Goal: Information Seeking & Learning: Compare options

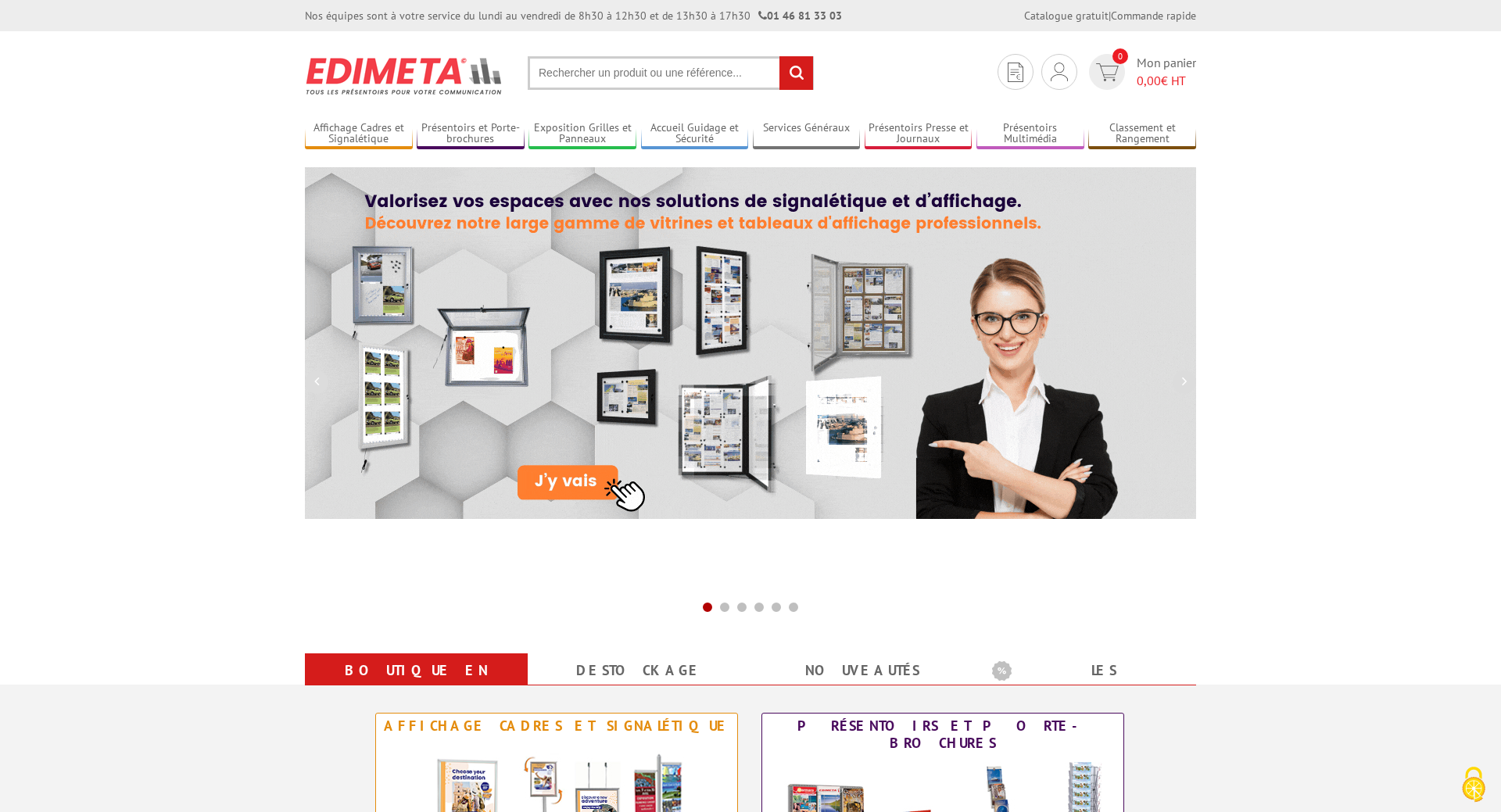
scroll to position [239, 0]
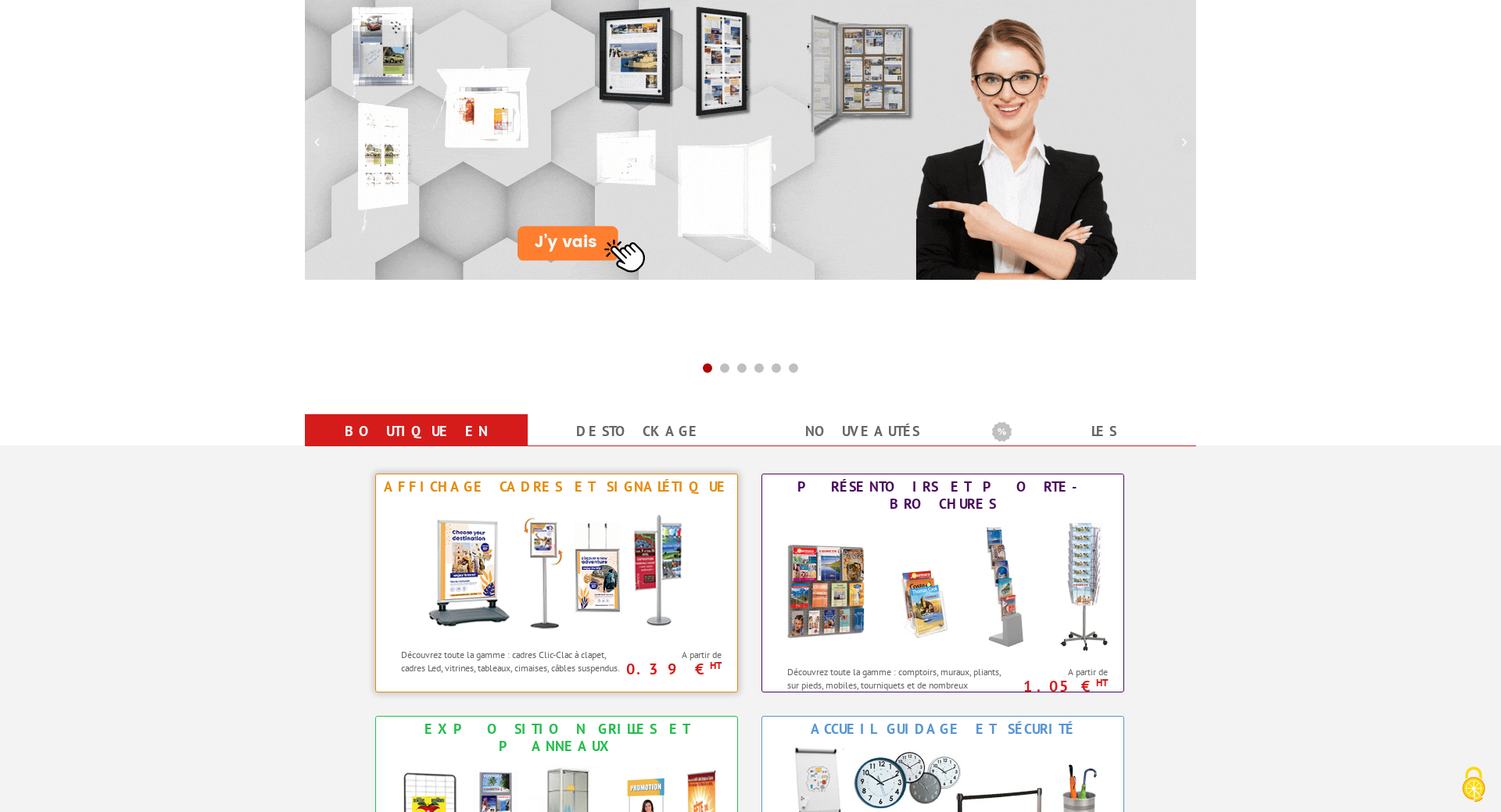
click at [649, 549] on img at bounding box center [557, 569] width 289 height 140
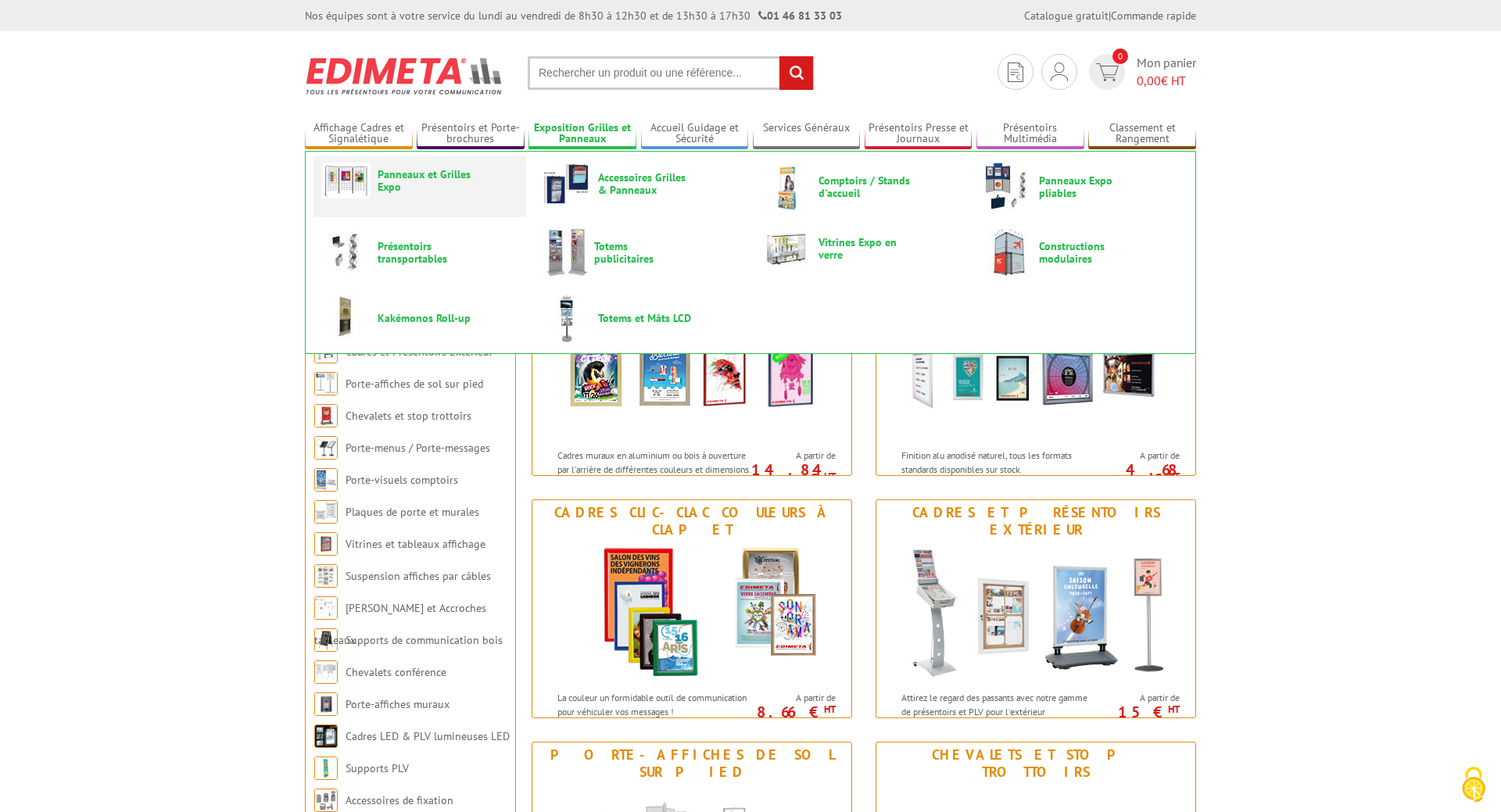
click at [457, 173] on span "Panneaux et Grilles Expo" at bounding box center [424, 181] width 94 height 25
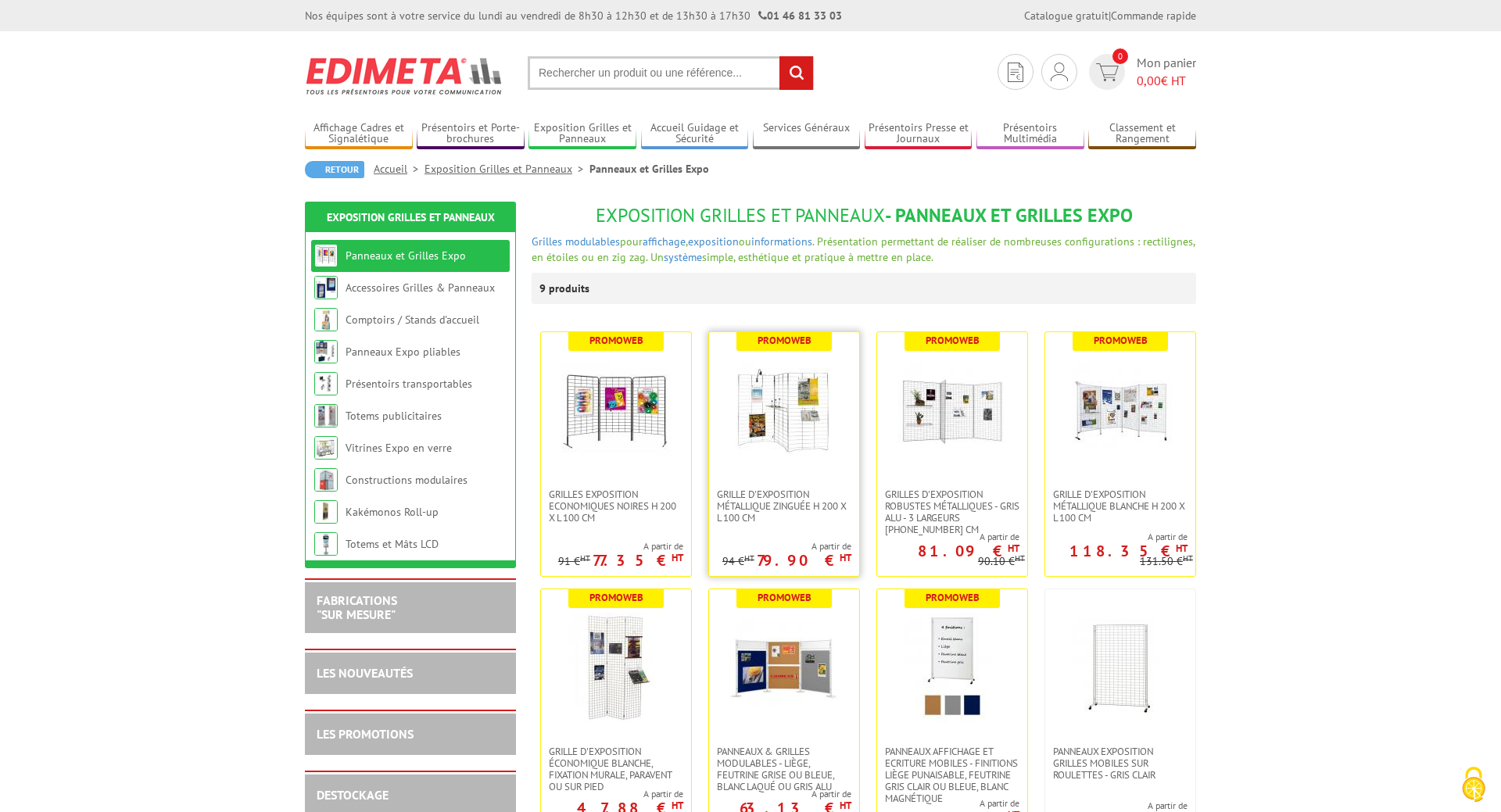
click at [777, 437] on img at bounding box center [784, 410] width 110 height 110
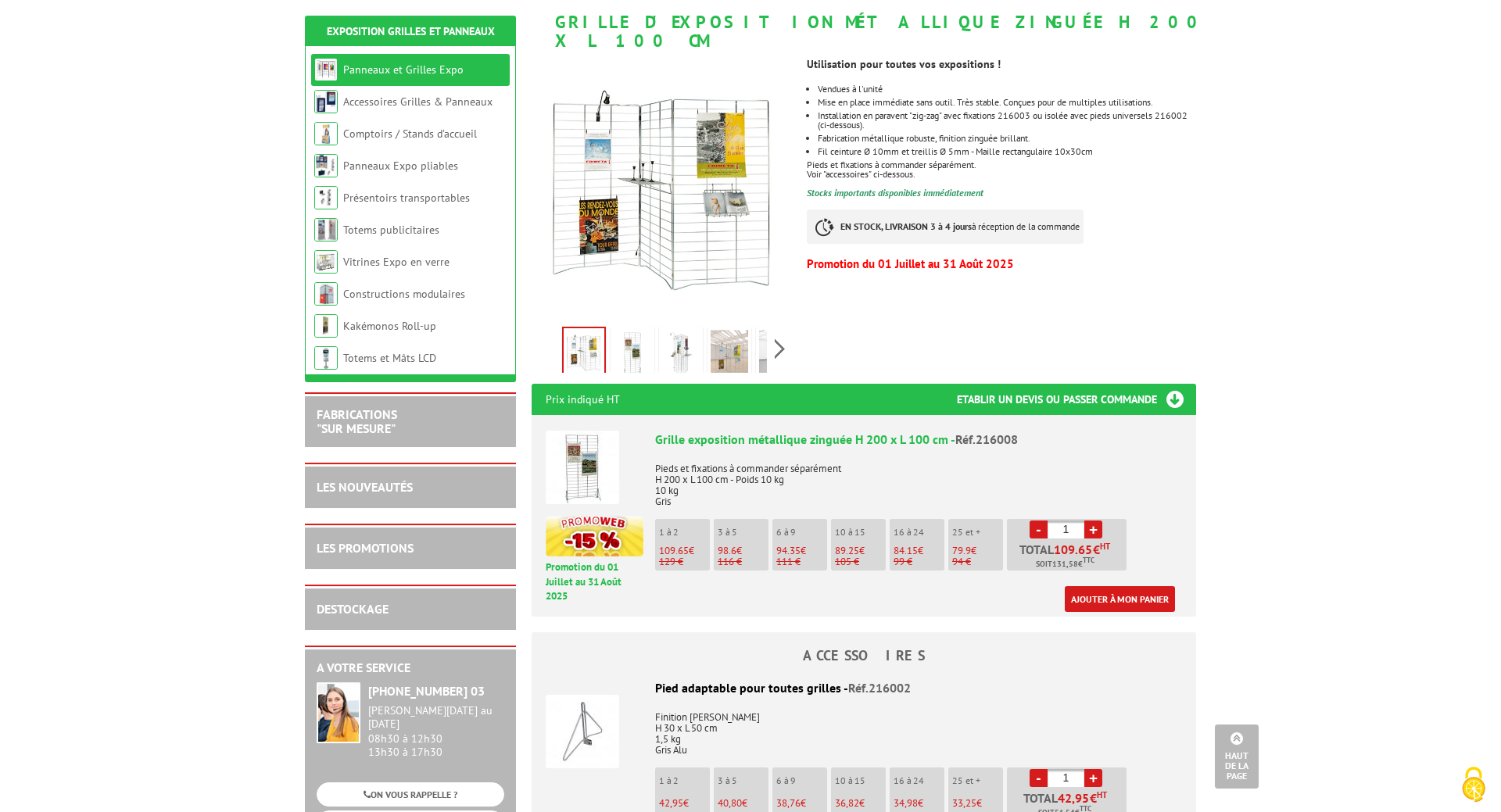
scroll to position [160, 0]
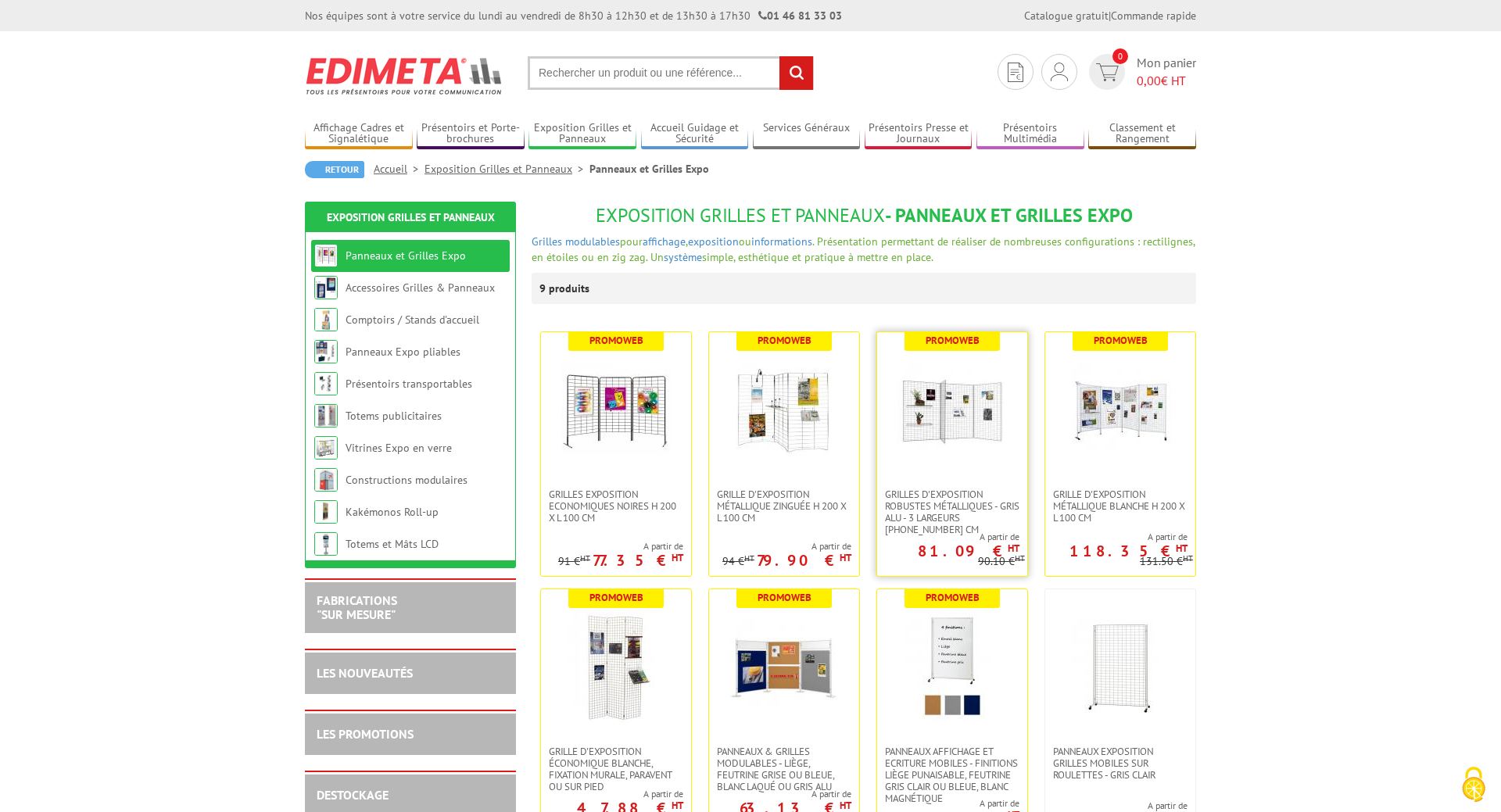
click at [973, 424] on img at bounding box center [952, 410] width 110 height 110
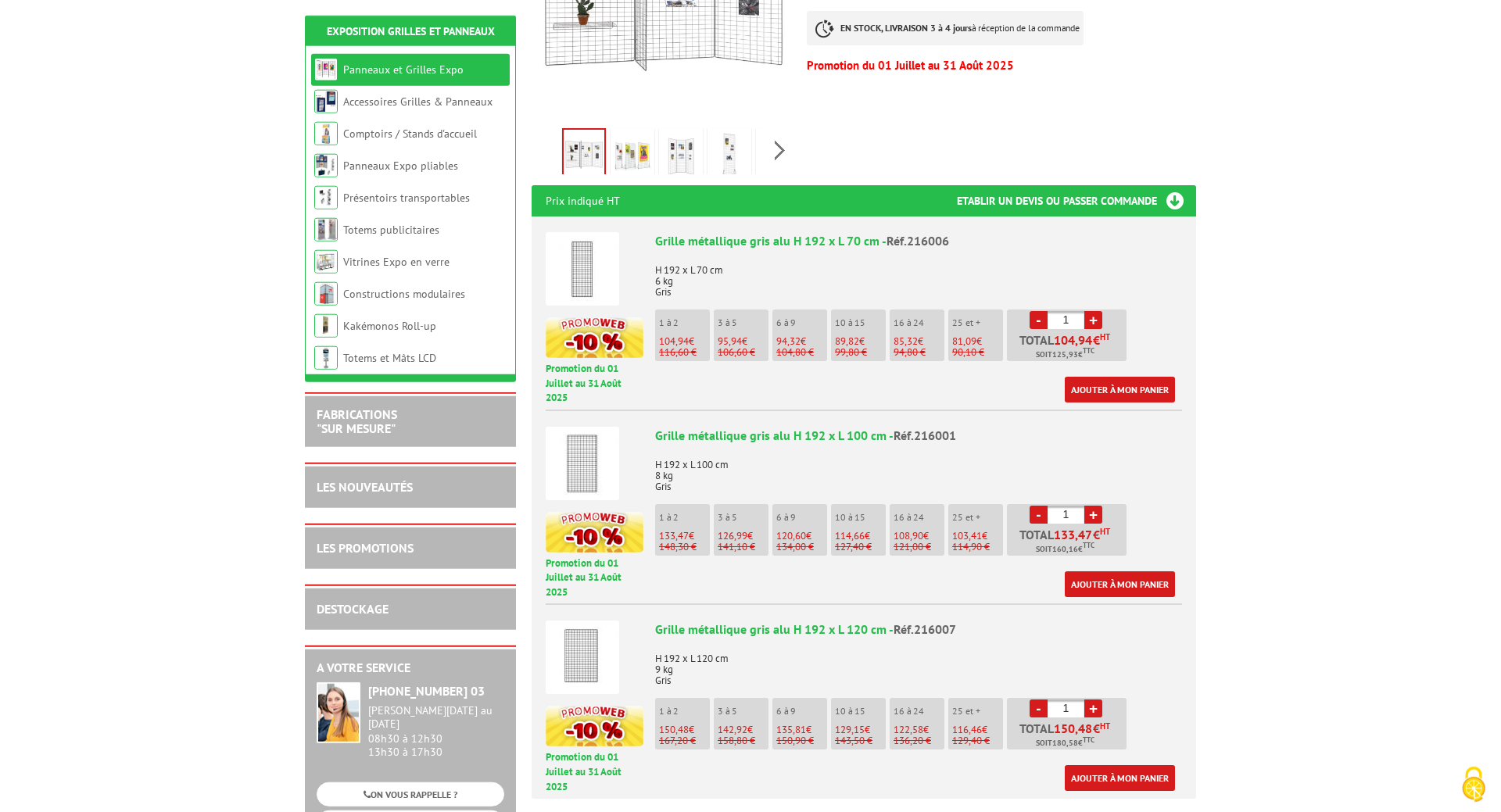
scroll to position [558, 0]
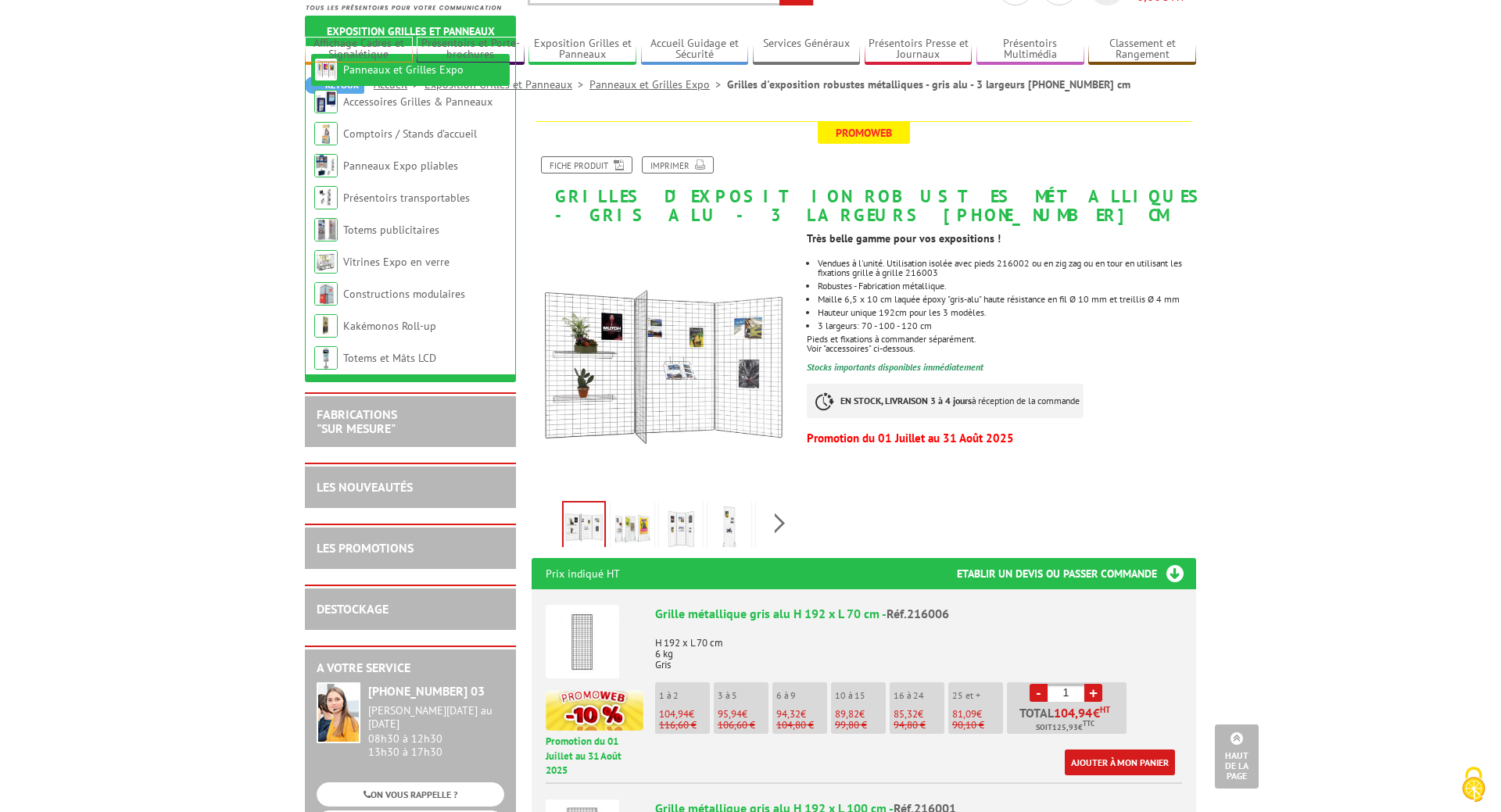
scroll to position [0, 0]
